Goal: Information Seeking & Learning: Compare options

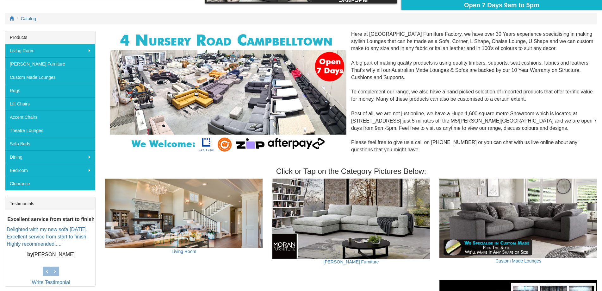
scroll to position [63, 0]
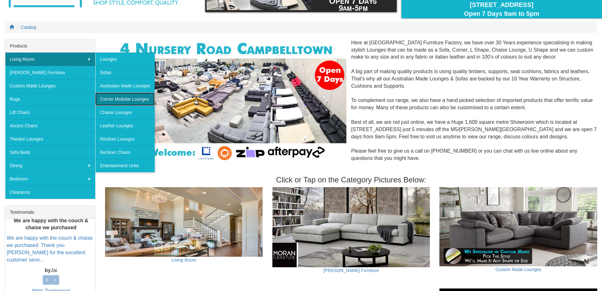
click at [125, 97] on link "Corner Modular Lounges" at bounding box center [124, 98] width 59 height 13
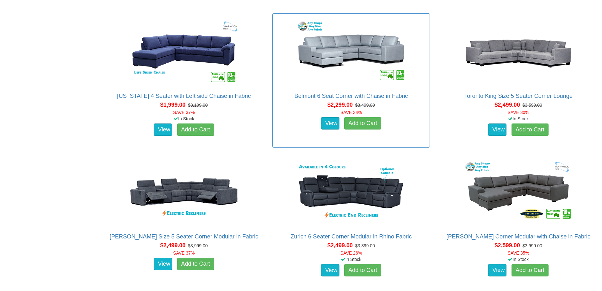
scroll to position [569, 0]
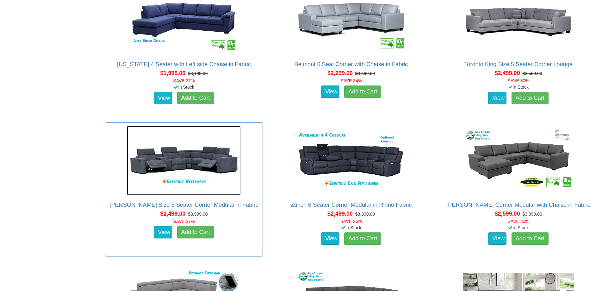
click at [193, 167] on img at bounding box center [184, 161] width 114 height 70
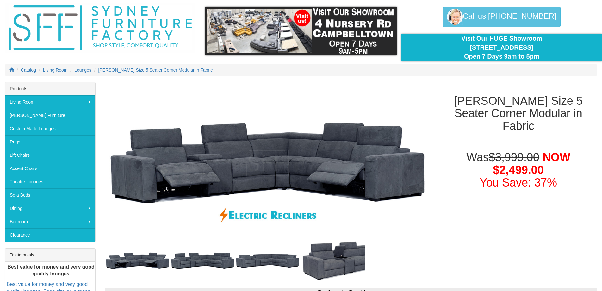
scroll to position [32, 0]
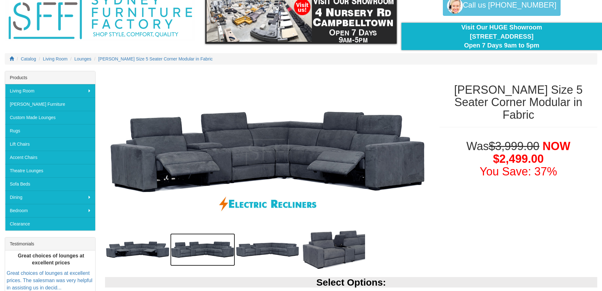
click at [204, 252] on img at bounding box center [202, 249] width 65 height 33
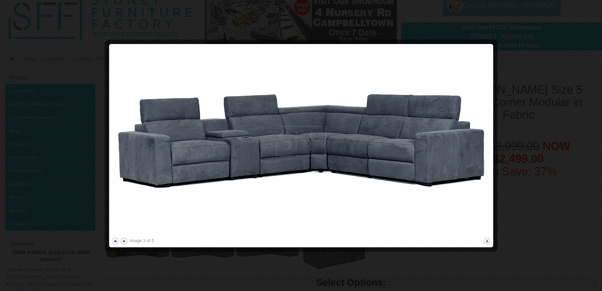
click at [115, 241] on button "previous" at bounding box center [115, 241] width 8 height 8
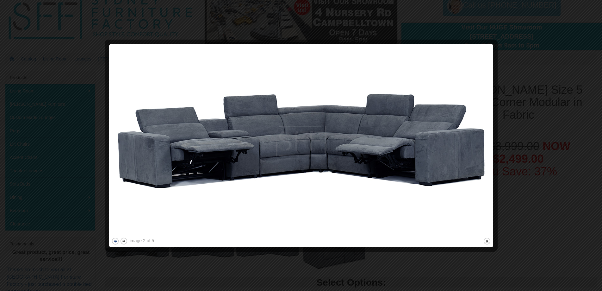
click at [115, 241] on button "previous" at bounding box center [115, 241] width 8 height 8
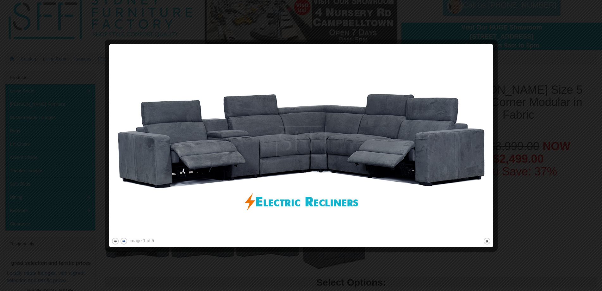
click at [126, 242] on button "next" at bounding box center [124, 241] width 8 height 8
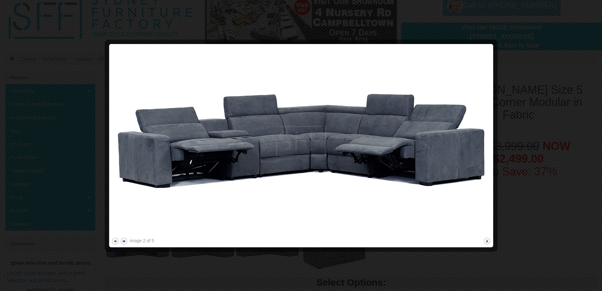
click at [126, 242] on button "next" at bounding box center [124, 241] width 8 height 8
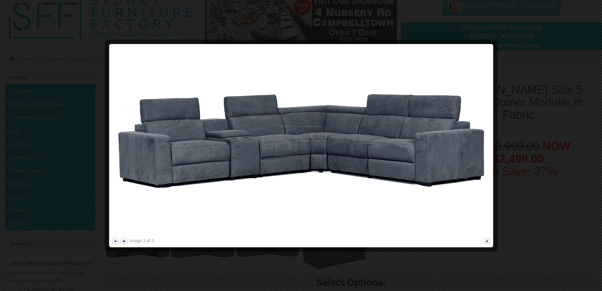
click at [126, 242] on button "next" at bounding box center [124, 241] width 8 height 8
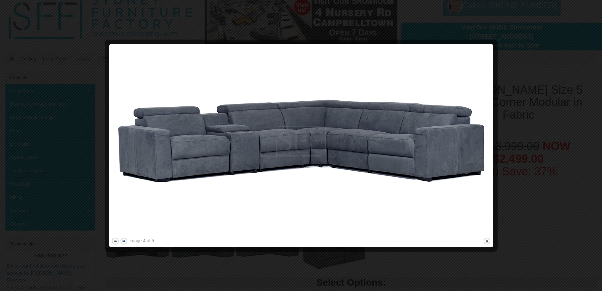
click at [126, 241] on button "next" at bounding box center [124, 241] width 8 height 8
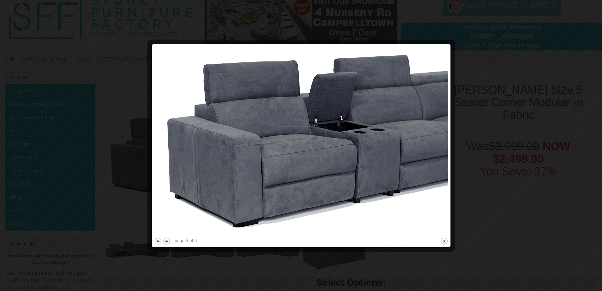
click at [161, 240] on button "previous" at bounding box center [158, 241] width 8 height 8
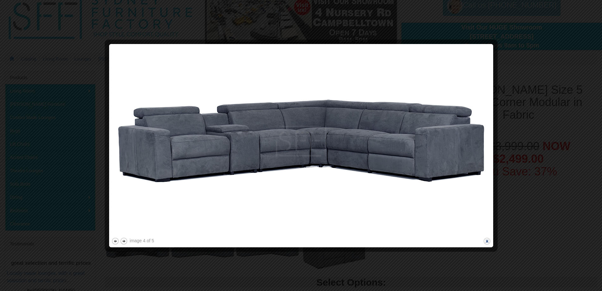
click at [485, 240] on button "close" at bounding box center [487, 241] width 8 height 8
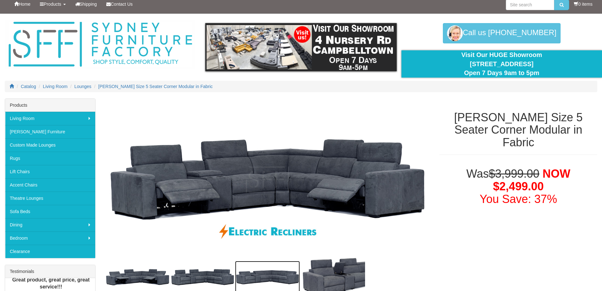
scroll to position [0, 0]
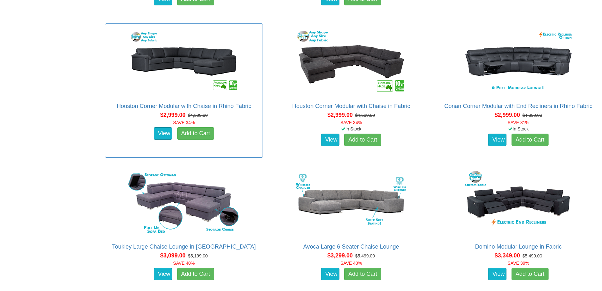
scroll to position [917, 0]
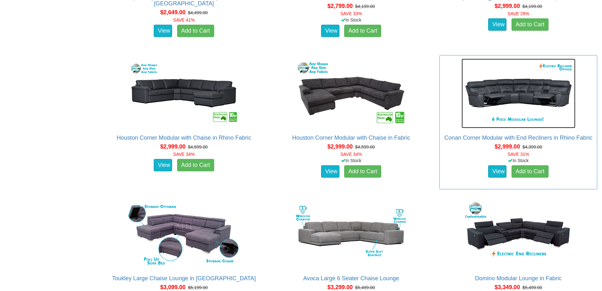
click at [525, 102] on img at bounding box center [518, 93] width 114 height 70
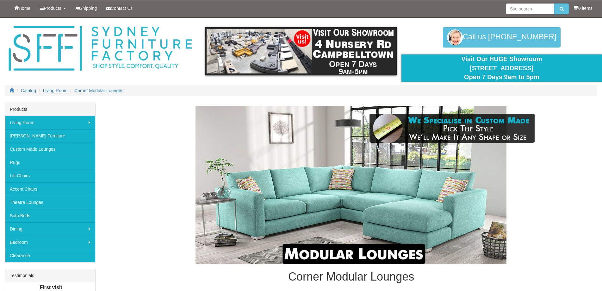
scroll to position [917, 0]
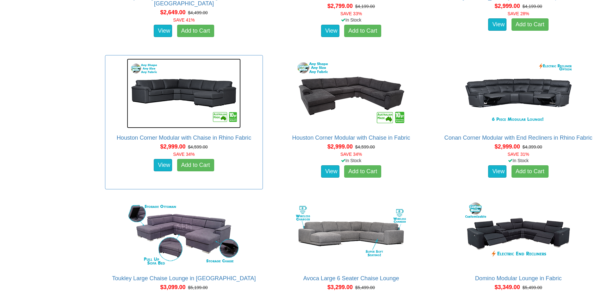
click at [185, 108] on img at bounding box center [184, 93] width 114 height 70
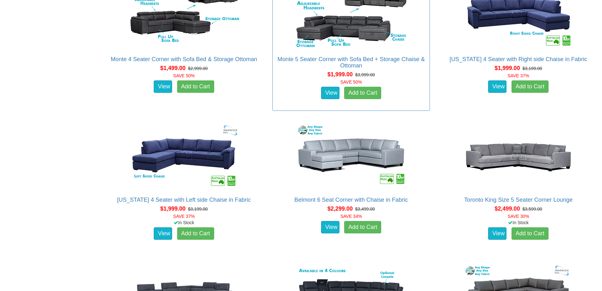
scroll to position [379, 0]
